Goal: Transaction & Acquisition: Purchase product/service

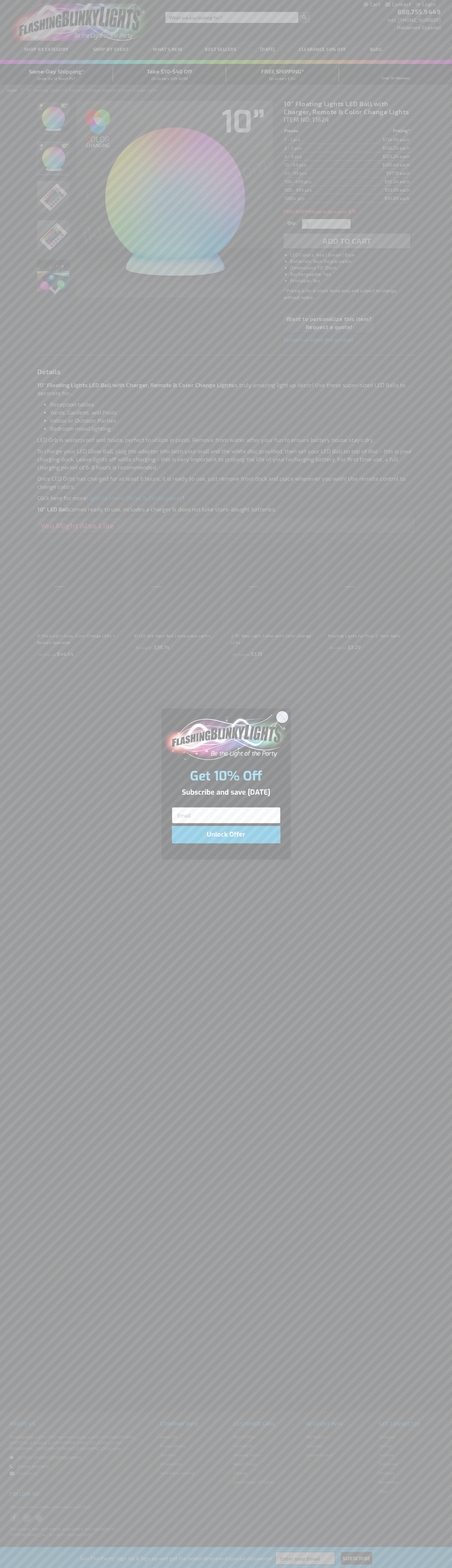
click at [282, 716] on icon "Close dialog" at bounding box center [281, 716] width 4 height 4
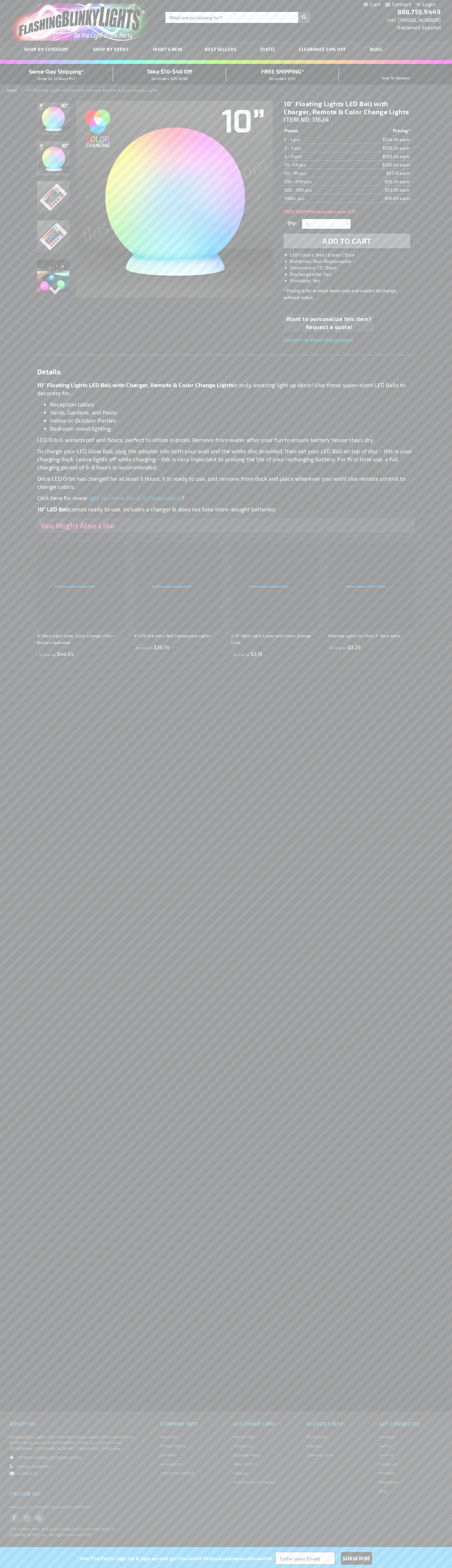
click at [347, 241] on span "Add to Cart" at bounding box center [347, 240] width 49 height 9
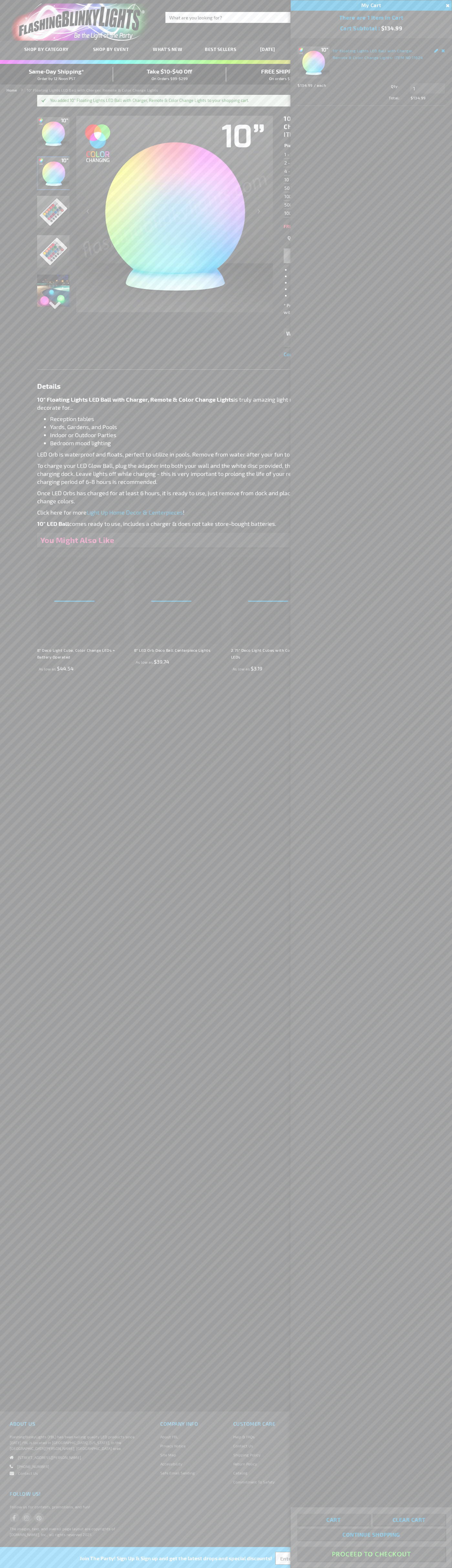
click at [371, 1554] on button "Proceed To Checkout" at bounding box center [371, 1554] width 148 height 15
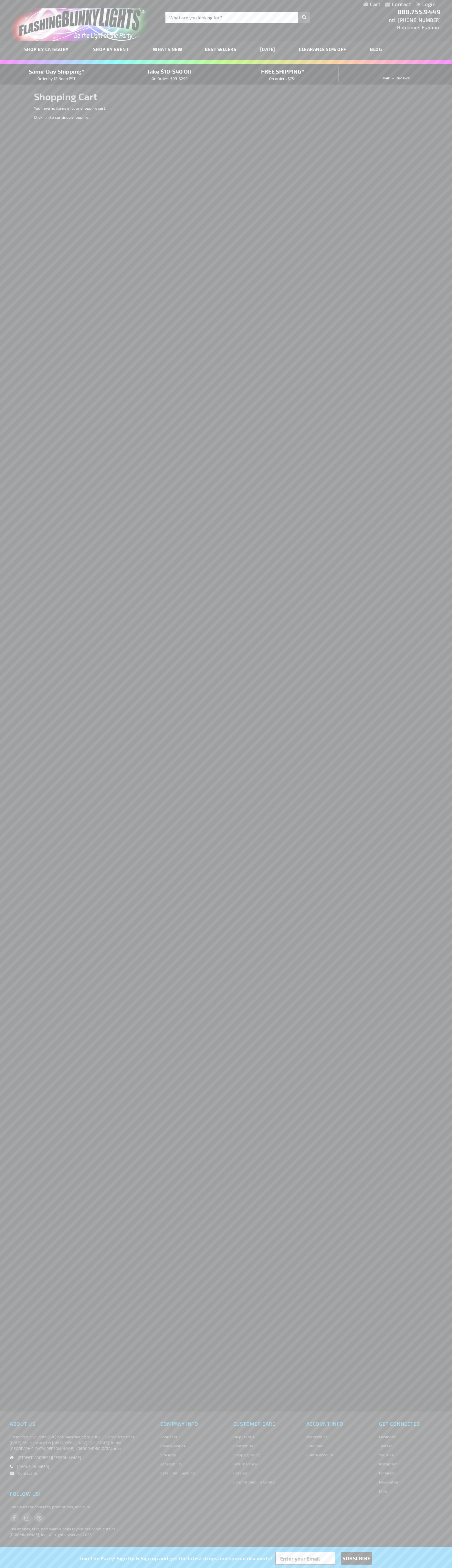
click at [57, 74] on span "Same-Day Shipping*" at bounding box center [56, 71] width 55 height 7
click at [308, 12] on input "Search" at bounding box center [237, 18] width 144 height 11
click at [428, 1060] on div "Contact Compare Products Login Skip to Content My Cart My Cart Close You have n…" at bounding box center [226, 784] width 452 height 1568
click at [273, 1567] on html "The store will not work correctly when cookies are disabled. Contact Compare Pr…" at bounding box center [226, 784] width 452 height 1568
click at [23, 503] on div "Contact Compare Products Login Skip to Content My Cart My Cart Close You have n…" at bounding box center [226, 784] width 452 height 1568
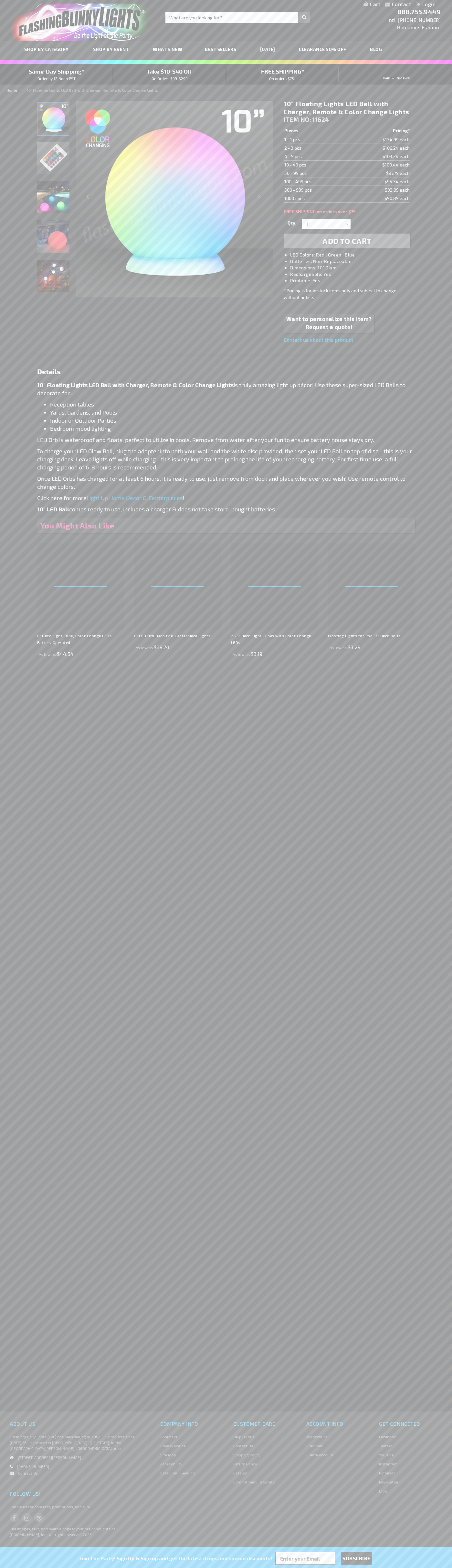
click at [347, 108] on h1 "10" Floating Lights LED Ball with Charger, Remote & Color Change Lights" at bounding box center [346, 108] width 126 height 16
click at [315, 140] on td "1 - 1 pcs" at bounding box center [315, 140] width 63 height 9
click at [315, 148] on td "2 - 3 pcs" at bounding box center [315, 148] width 63 height 9
click at [315, 156] on td "4 - 9 pcs" at bounding box center [315, 156] width 63 height 9
click at [315, 165] on td "10 - 49 pcs" at bounding box center [315, 165] width 63 height 9
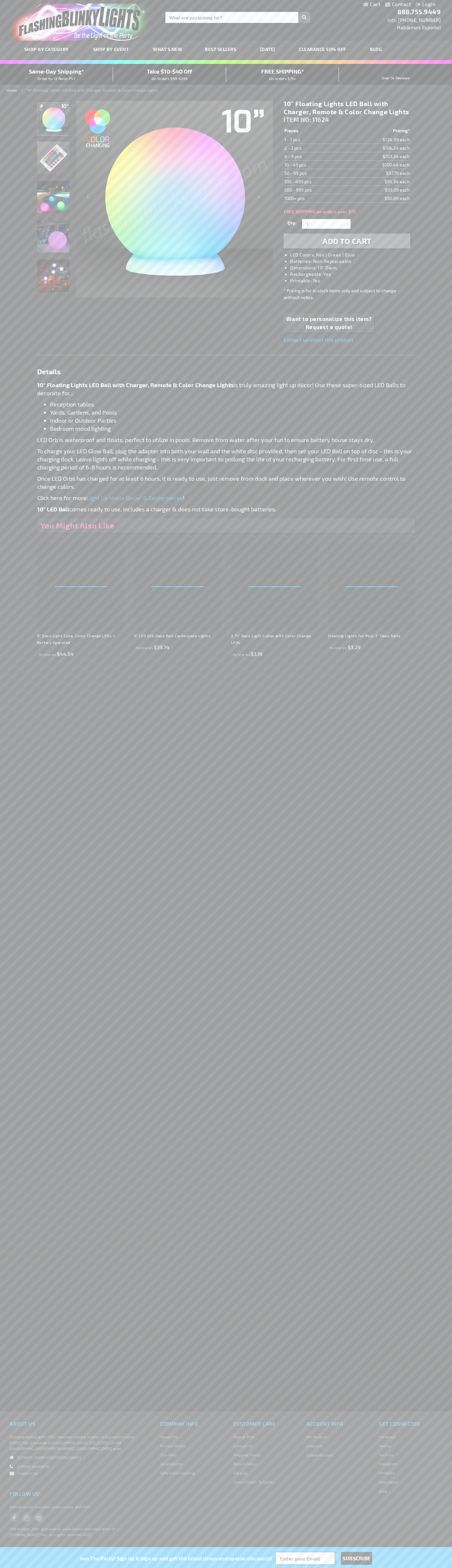
click at [315, 173] on td "50 - 99 pcs" at bounding box center [315, 173] width 63 height 9
click at [315, 181] on td "100 - 499 pcs" at bounding box center [315, 182] width 63 height 9
click at [315, 190] on td "500 - 999 pcs" at bounding box center [315, 190] width 63 height 9
click at [315, 198] on td "1000+ pcs" at bounding box center [315, 198] width 63 height 9
click at [353, 255] on li "LED Colors: Red | Green | Blue" at bounding box center [353, 254] width 126 height 7
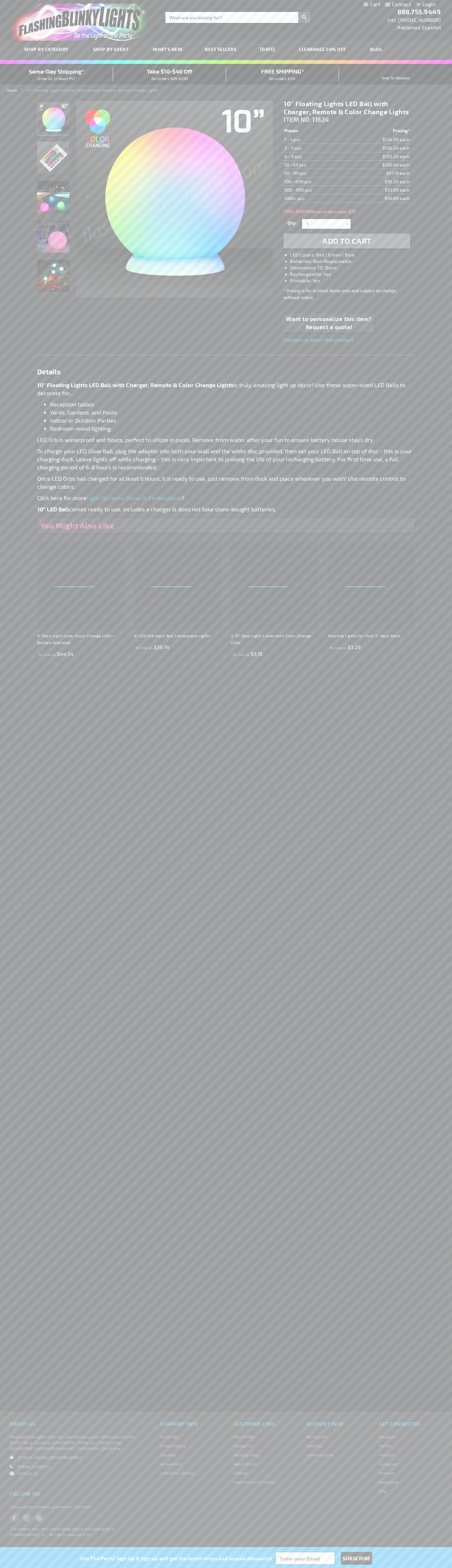
click at [347, 241] on span "Add to Cart" at bounding box center [347, 240] width 49 height 9
